Goal: Register for event/course

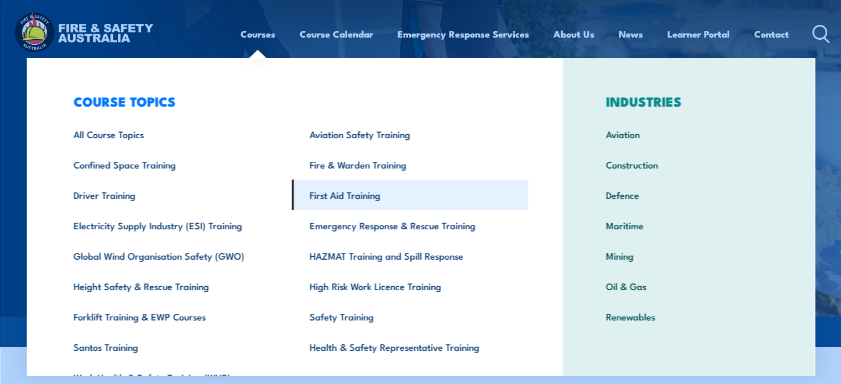
click at [367, 190] on link "First Aid Training" at bounding box center [410, 195] width 236 height 30
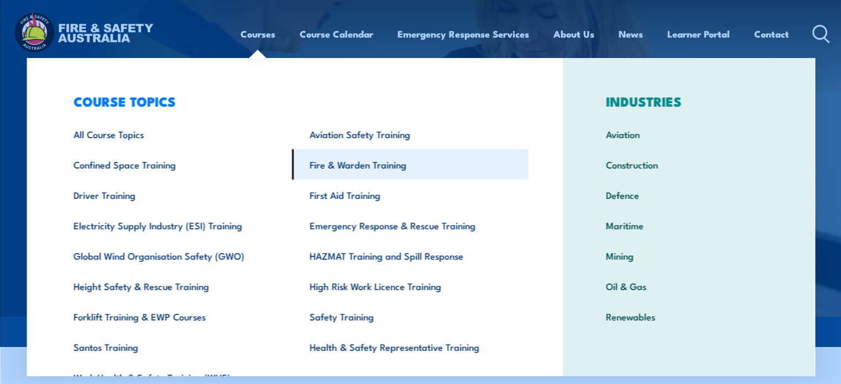
click at [343, 166] on link "Fire & Warden Training" at bounding box center [410, 164] width 236 height 30
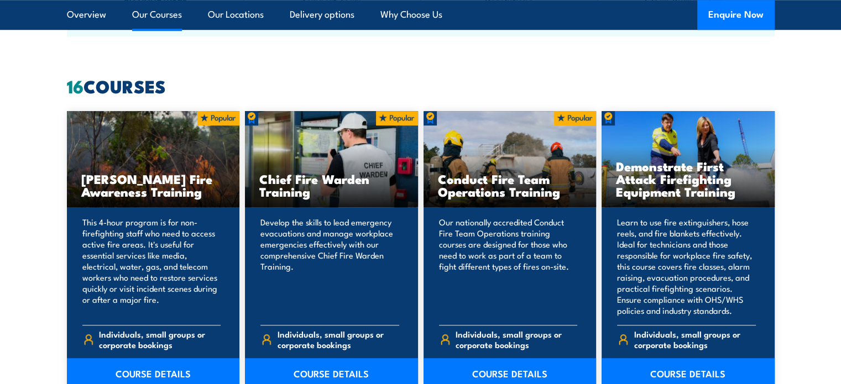
scroll to position [829, 0]
click at [323, 374] on link "COURSE DETAILS" at bounding box center [331, 373] width 173 height 31
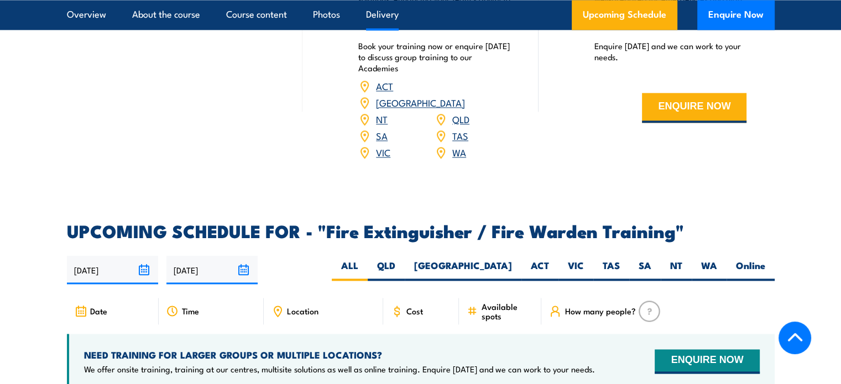
scroll to position [1713, 0]
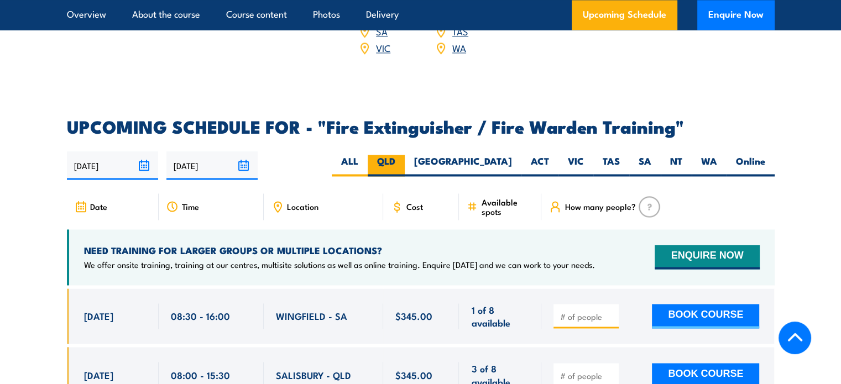
click at [405, 155] on label "QLD" at bounding box center [386, 166] width 37 height 22
click at [402, 155] on input "QLD" at bounding box center [398, 158] width 7 height 7
radio input "true"
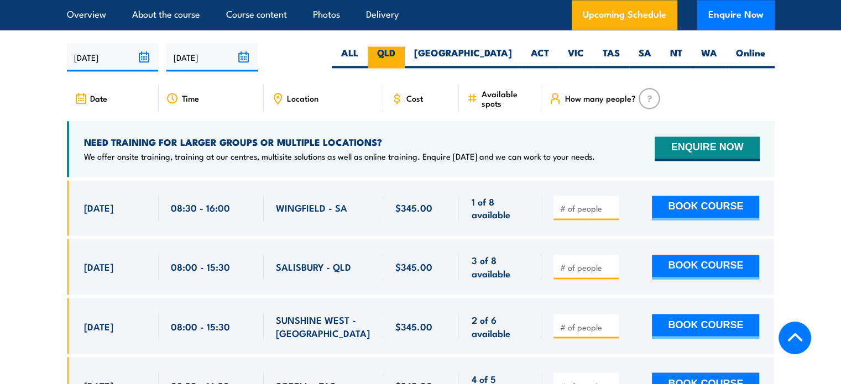
scroll to position [1824, 0]
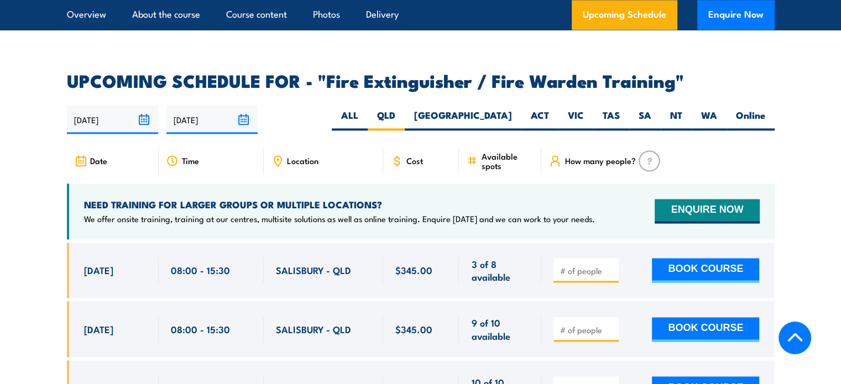
scroll to position [1704, 0]
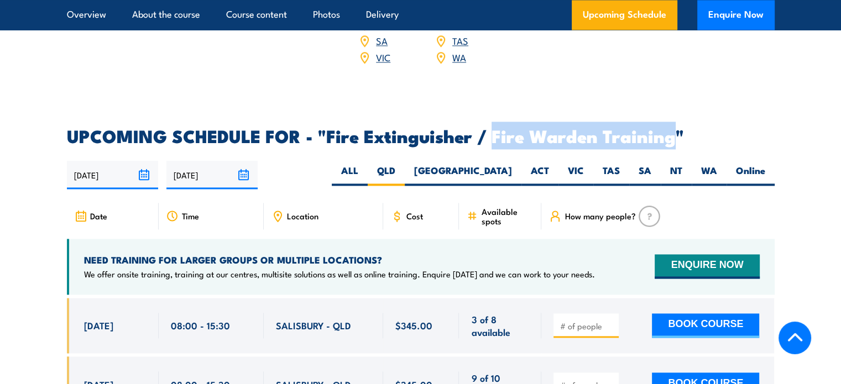
drag, startPoint x: 490, startPoint y: 118, endPoint x: 674, endPoint y: 123, distance: 184.1
click at [674, 128] on h2 "UPCOMING SCHEDULE FOR - "Fire Extinguisher / Fire Warden Training"" at bounding box center [420, 135] width 707 height 15
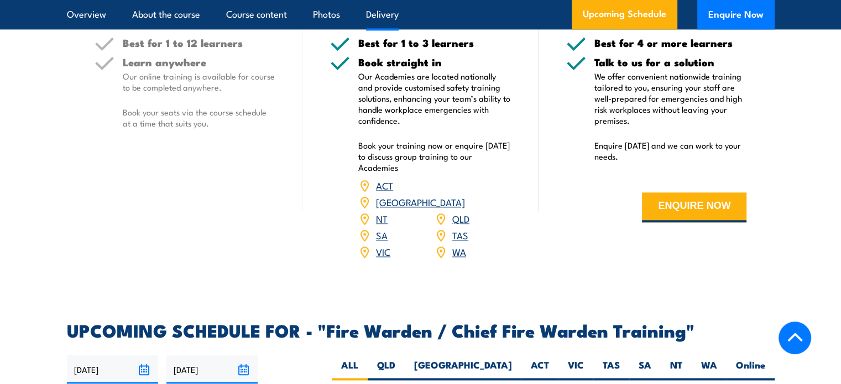
scroll to position [1658, 0]
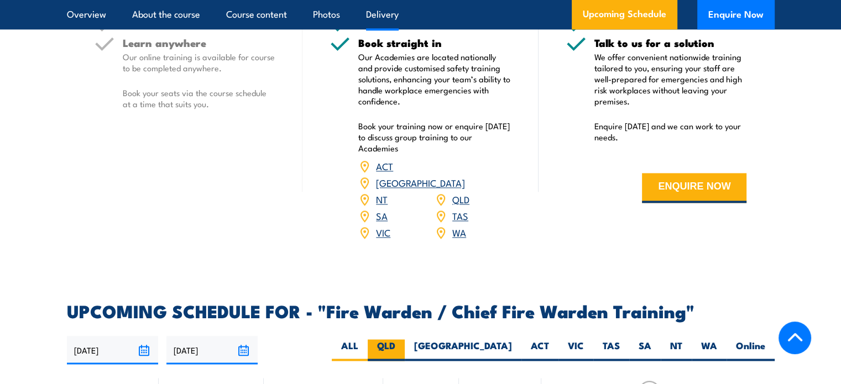
click at [405, 344] on label "QLD" at bounding box center [386, 350] width 37 height 22
click at [402, 344] on input "QLD" at bounding box center [398, 342] width 7 height 7
radio input "true"
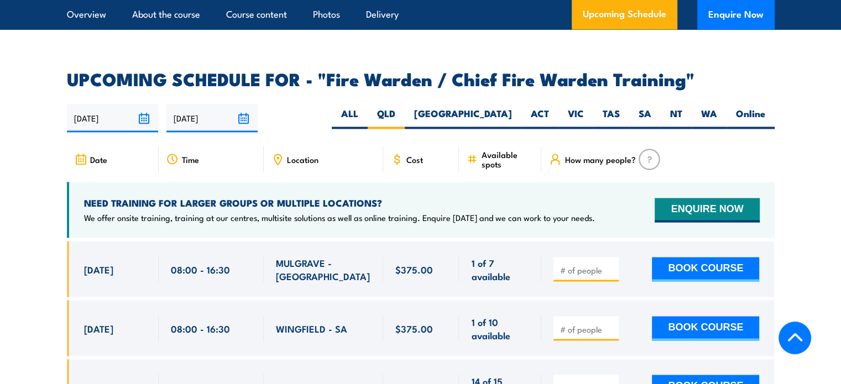
scroll to position [1933, 0]
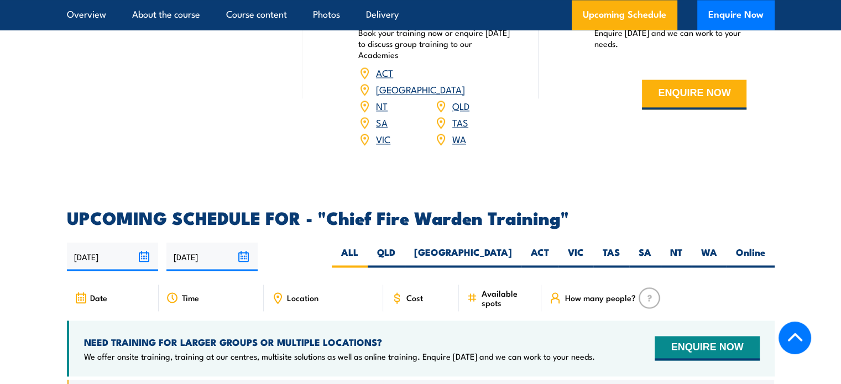
scroll to position [1879, 0]
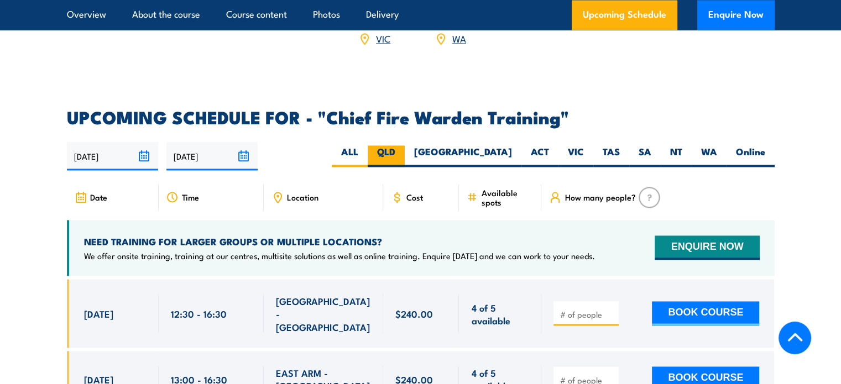
click at [405, 145] on label "QLD" at bounding box center [386, 156] width 37 height 22
click at [402, 145] on input "QLD" at bounding box center [398, 148] width 7 height 7
radio input "true"
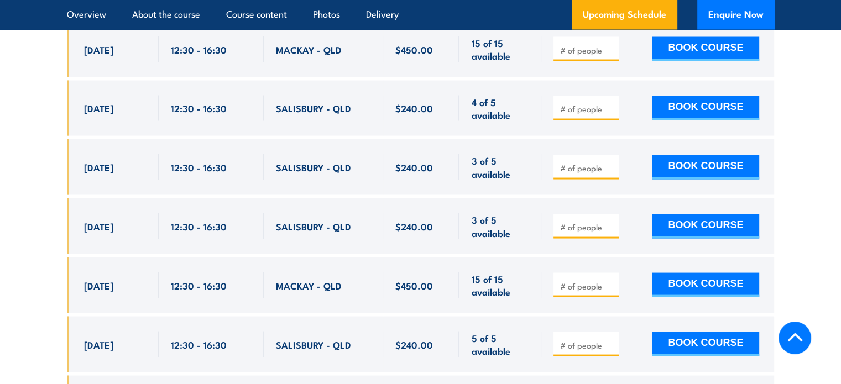
scroll to position [1971, 0]
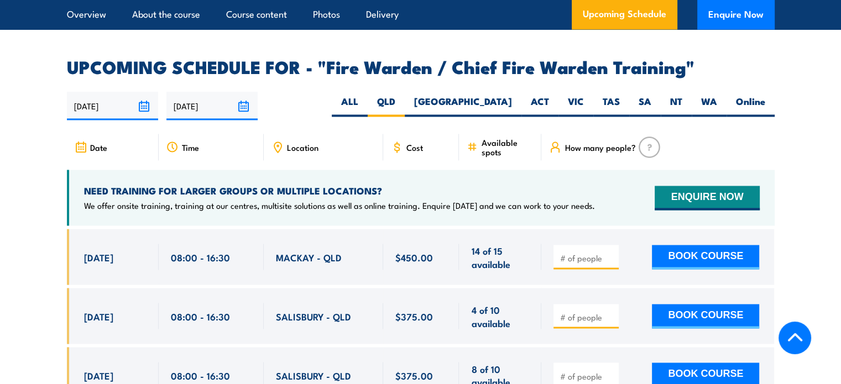
scroll to position [1902, 0]
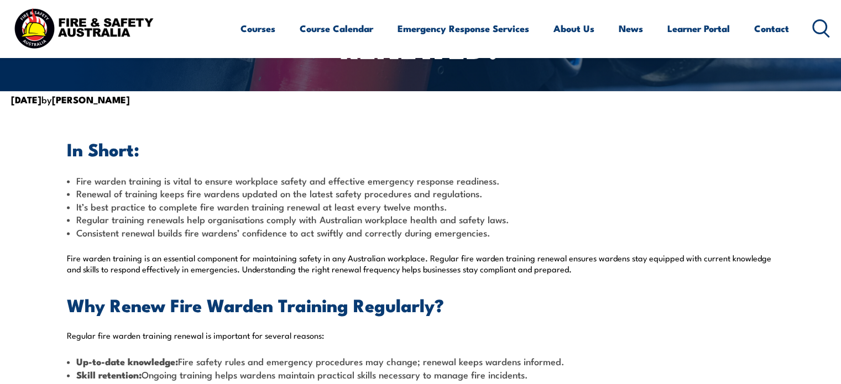
scroll to position [221, 0]
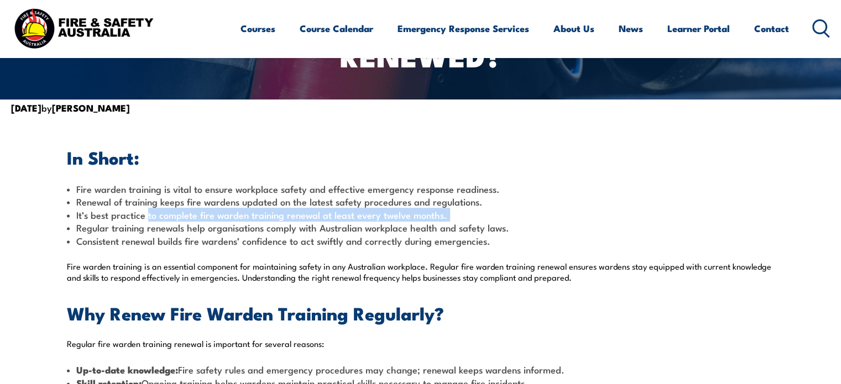
drag, startPoint x: 146, startPoint y: 214, endPoint x: 454, endPoint y: 214, distance: 307.8
click at [454, 214] on li "It’s best practice to complete fire warden training renewal at least every twel…" at bounding box center [420, 214] width 707 height 13
drag, startPoint x: 446, startPoint y: 214, endPoint x: 240, endPoint y: 216, distance: 205.6
click at [240, 216] on li "It’s best practice to complete fire warden training renewal at least every twel…" at bounding box center [420, 214] width 707 height 13
